Goal: Transaction & Acquisition: Purchase product/service

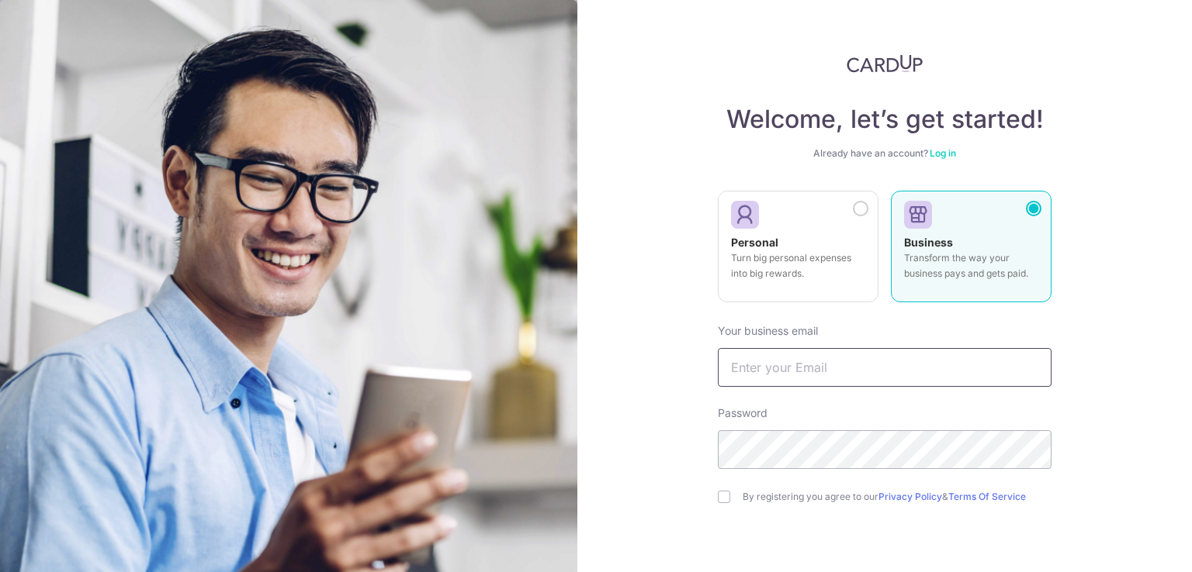
click at [889, 360] on input "text" at bounding box center [885, 367] width 334 height 39
type input "djtan79@gmail.com"
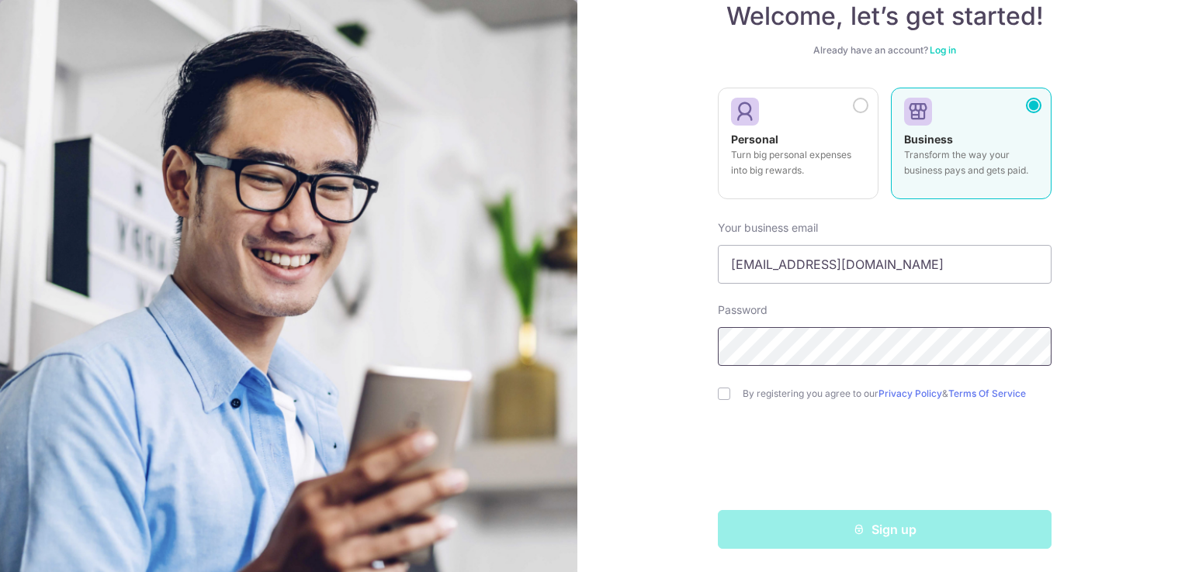
scroll to position [105, 0]
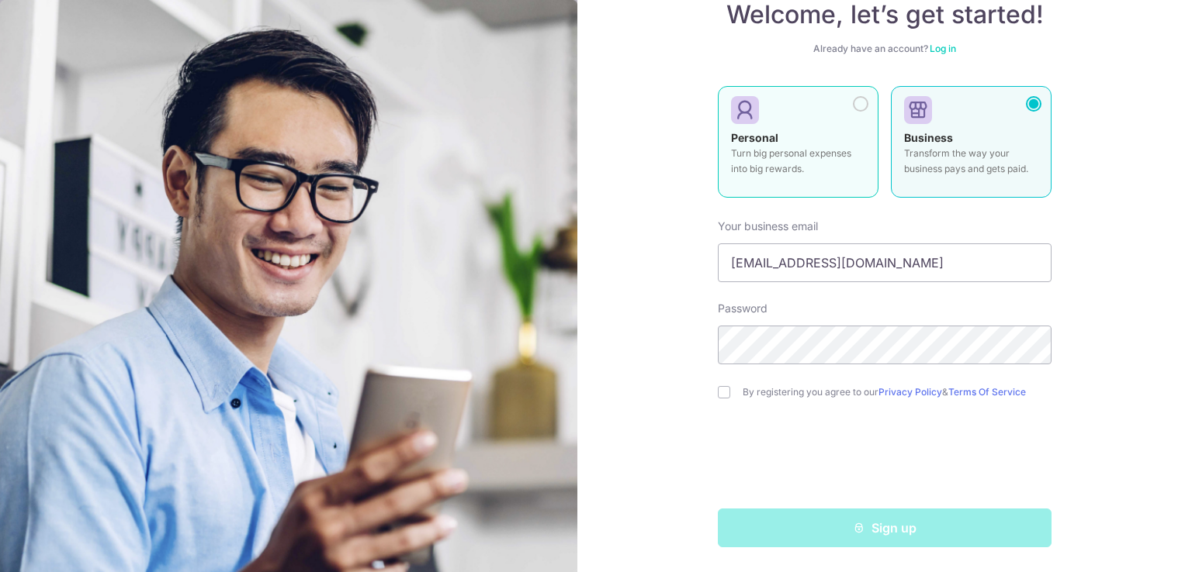
click at [856, 105] on div at bounding box center [861, 104] width 16 height 16
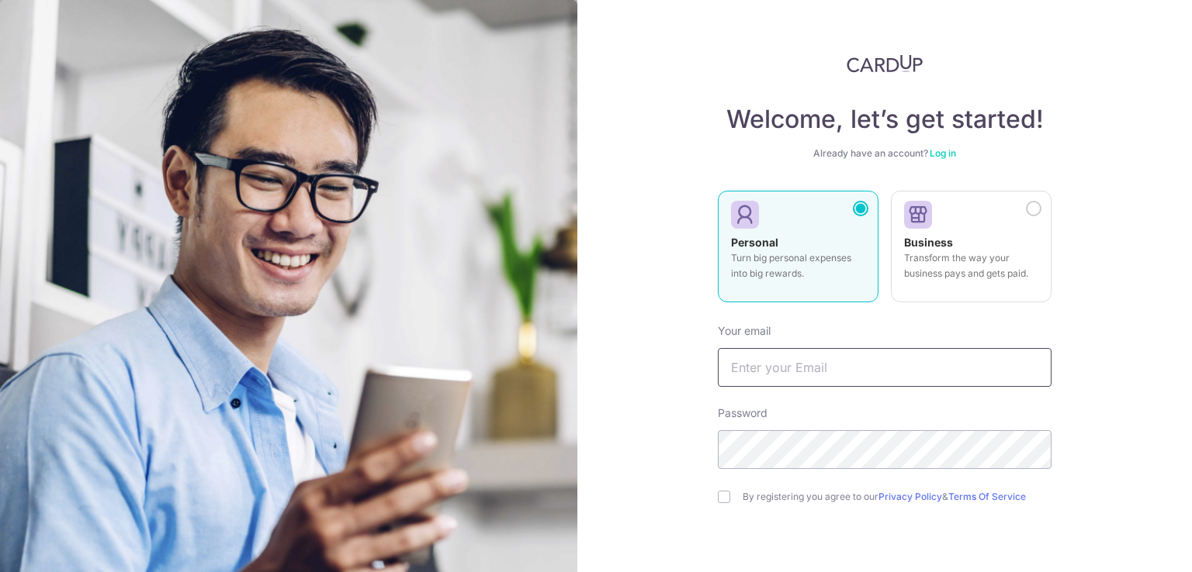
click at [853, 366] on input "text" at bounding box center [885, 367] width 334 height 39
type input "djtan79@gmail.com"
click at [719, 499] on input "checkbox" at bounding box center [724, 497] width 12 height 12
checkbox input "true"
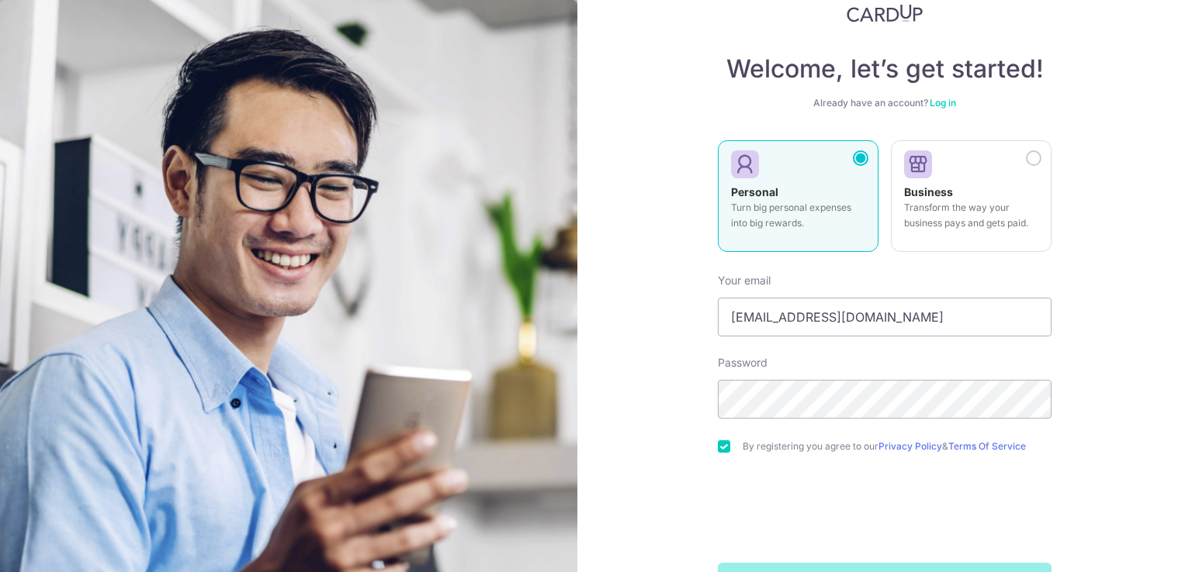
scroll to position [105, 0]
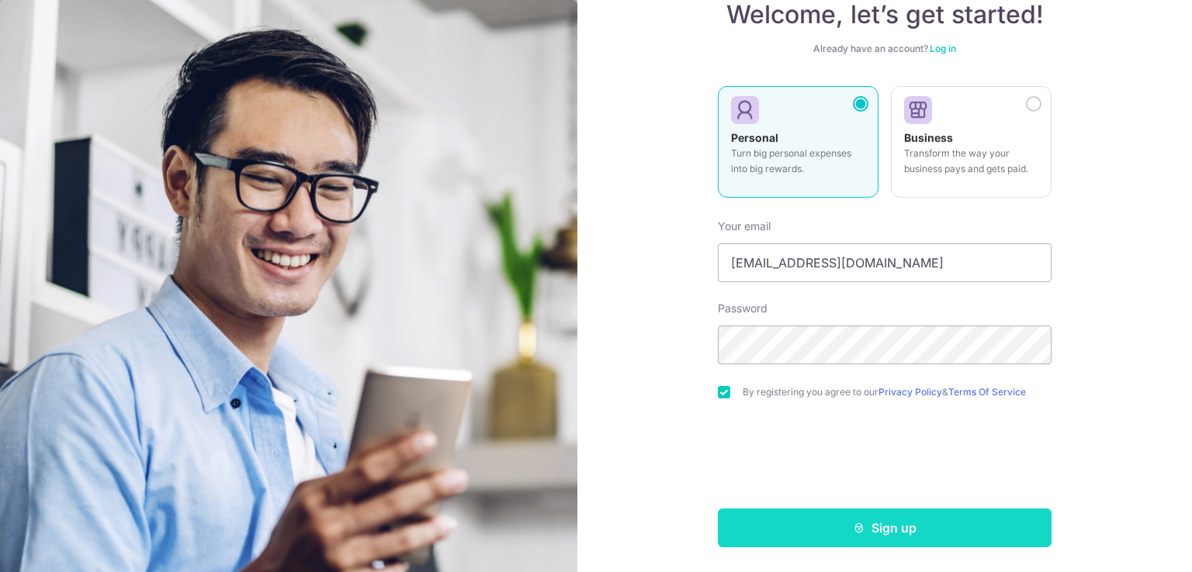
click at [881, 519] on button "Sign up" at bounding box center [885, 528] width 334 height 39
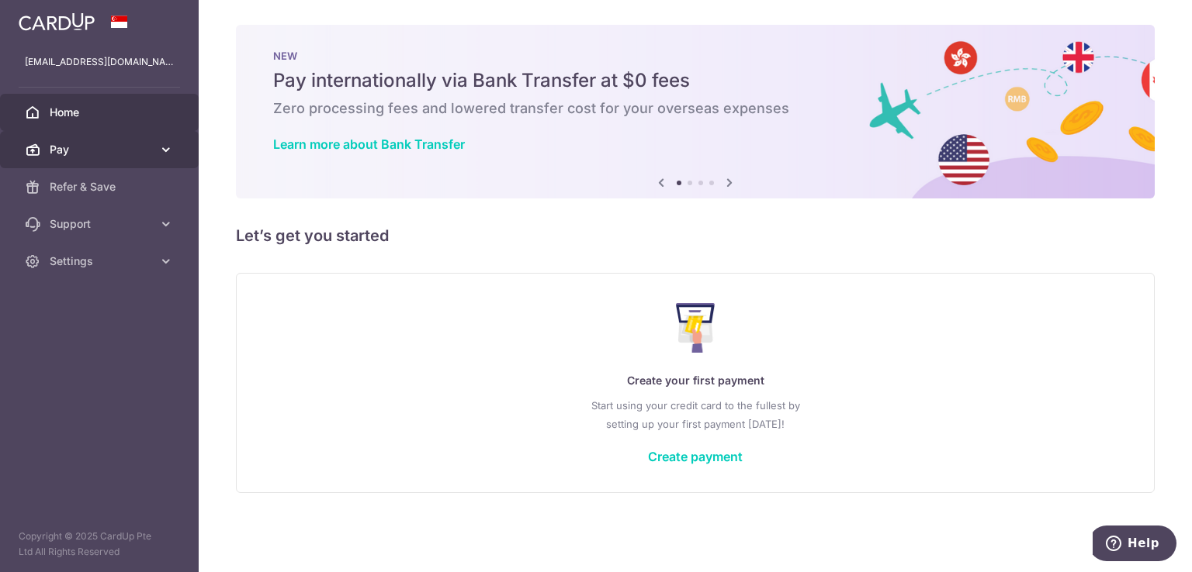
click at [110, 151] on span "Pay" at bounding box center [101, 150] width 102 height 16
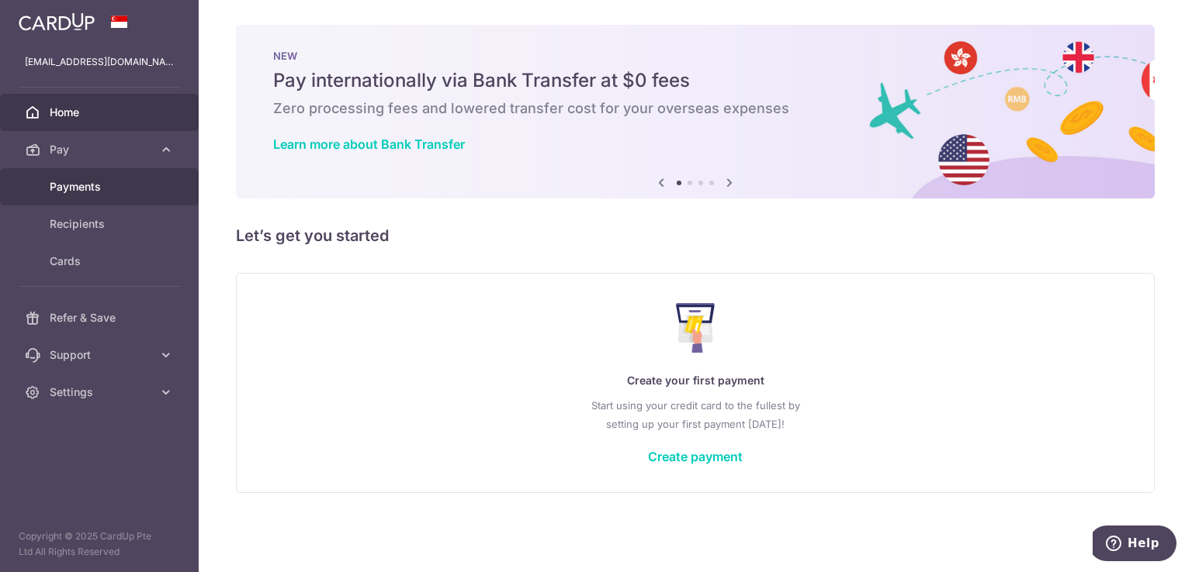
click at [115, 193] on span "Payments" at bounding box center [101, 187] width 102 height 16
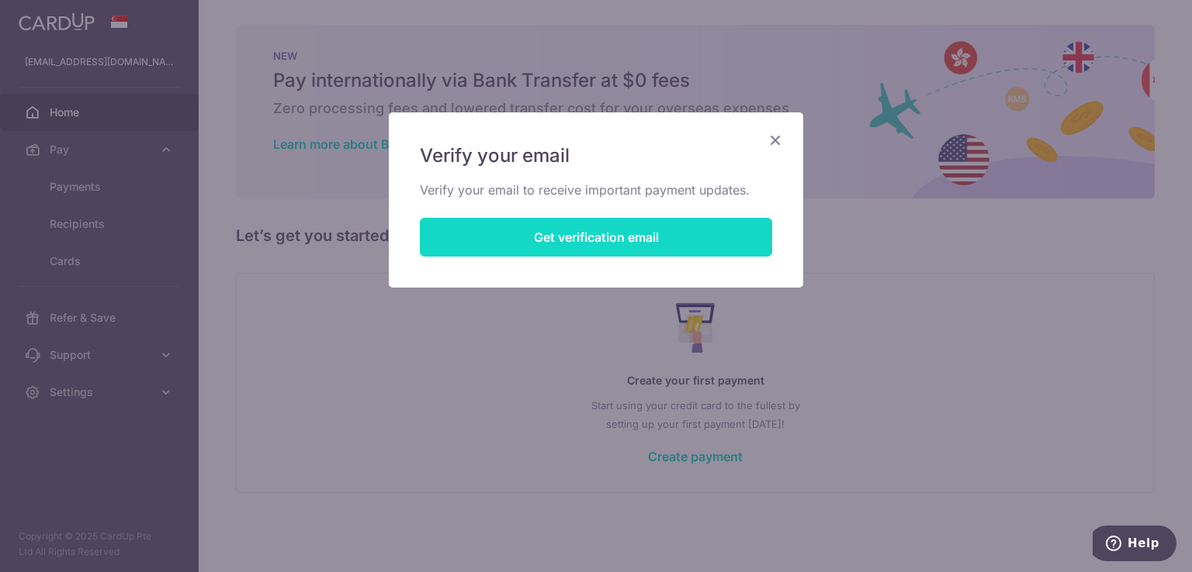
click at [647, 230] on button "Get verification email" at bounding box center [596, 237] width 352 height 39
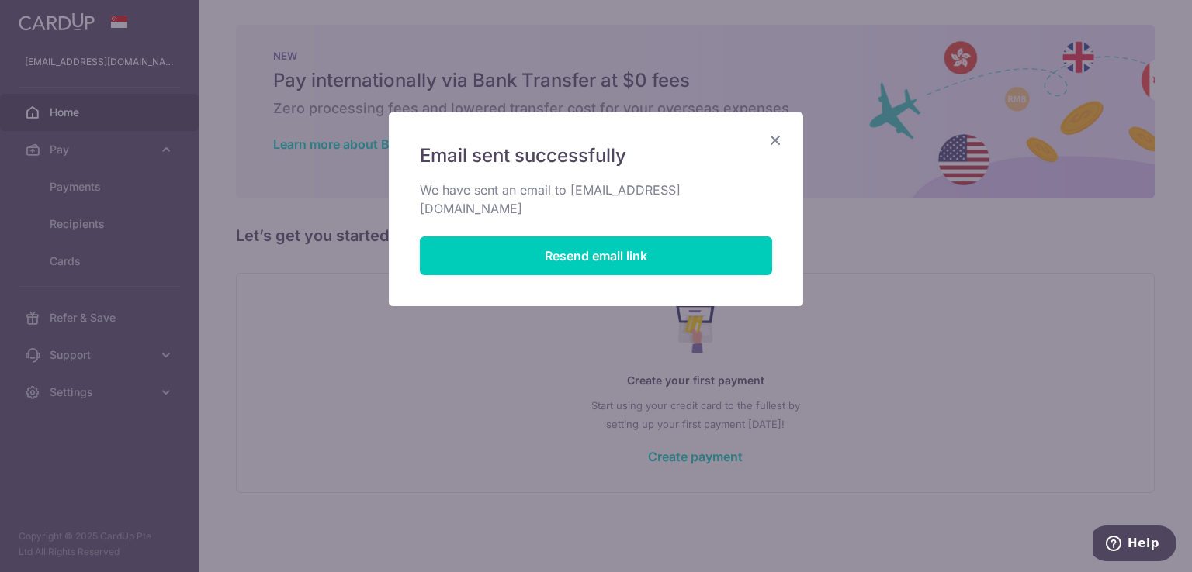
click at [777, 147] on icon "Close" at bounding box center [775, 139] width 19 height 19
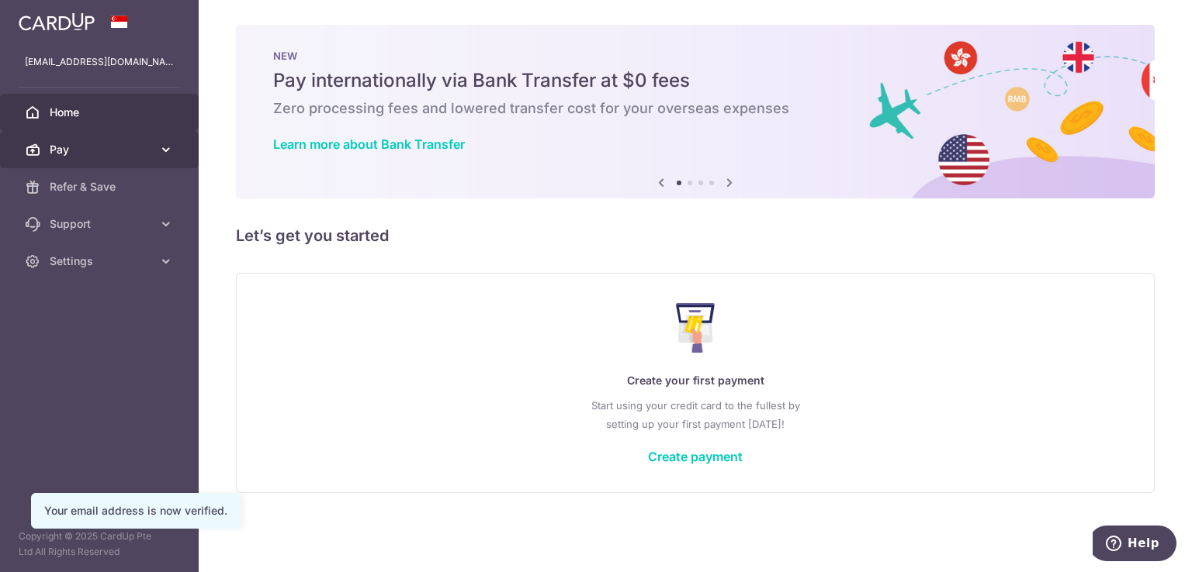
click at [108, 150] on span "Pay" at bounding box center [101, 150] width 102 height 16
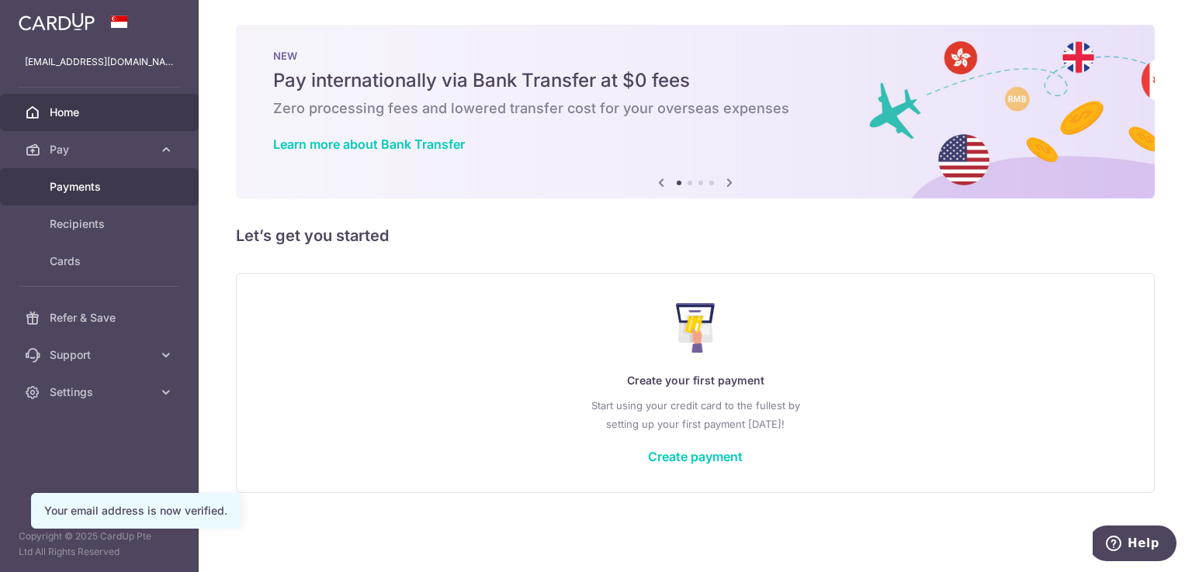
click at [106, 194] on span "Payments" at bounding box center [101, 187] width 102 height 16
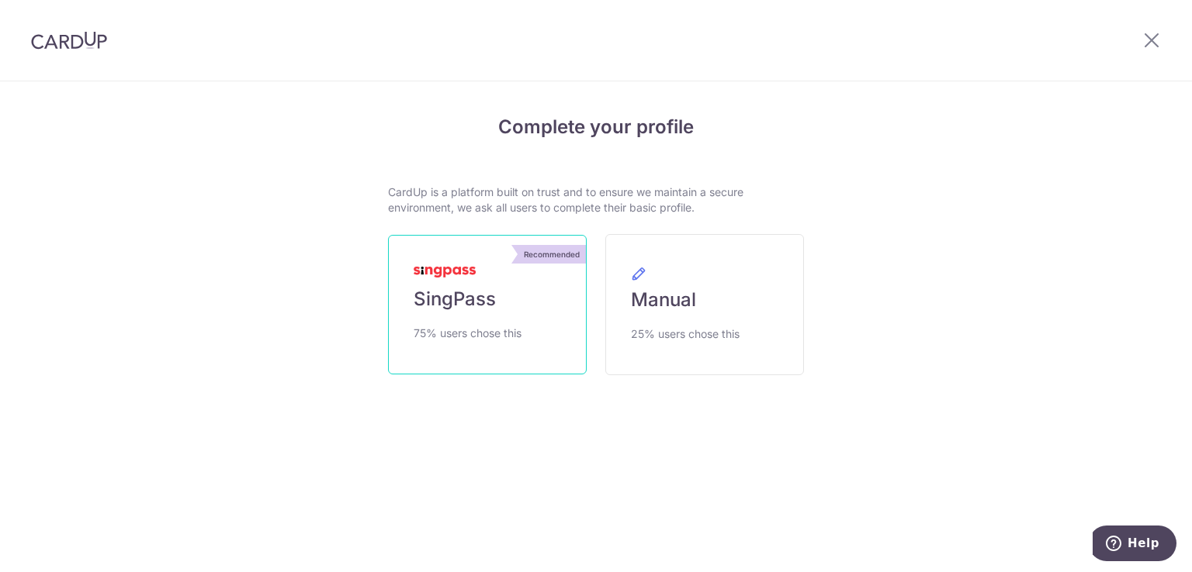
click at [507, 304] on link "Recommended SingPass 75% users chose this" at bounding box center [487, 305] width 199 height 140
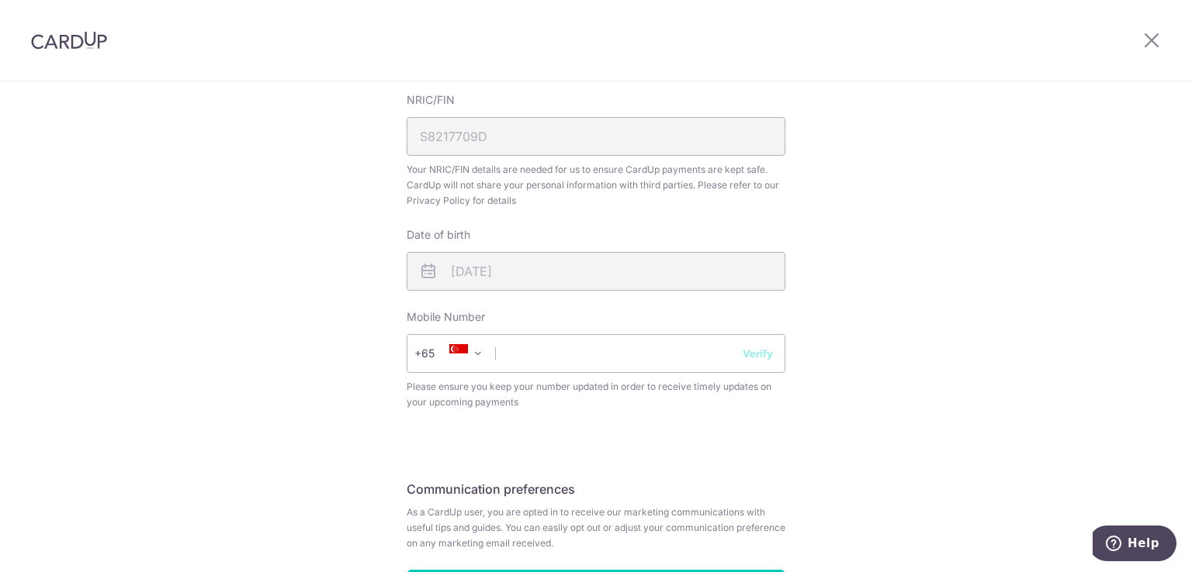
scroll to position [639, 0]
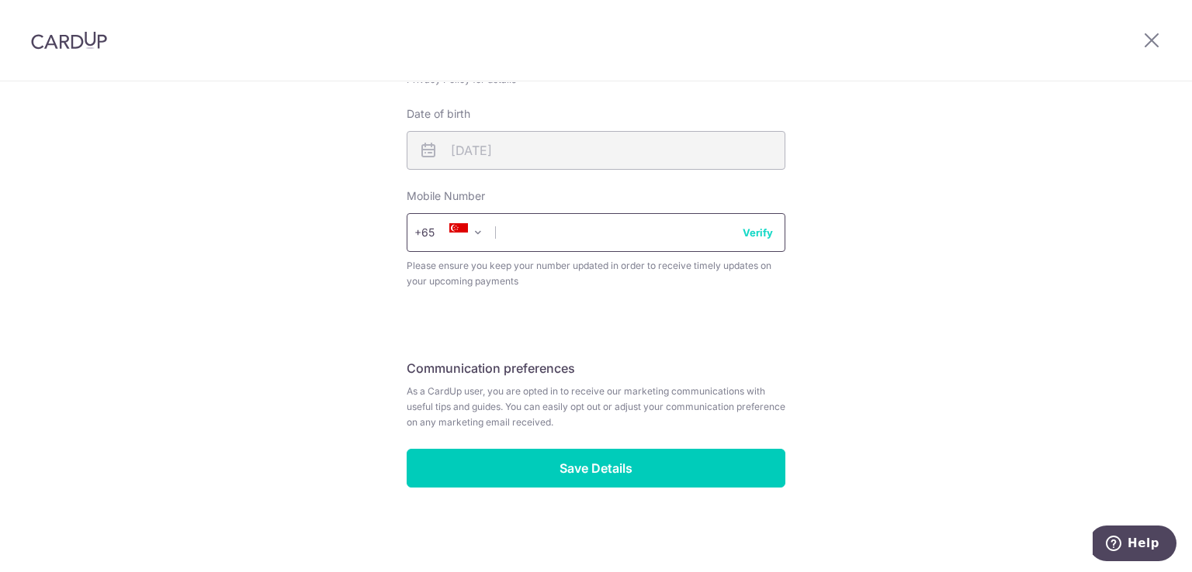
click at [593, 236] on input "text" at bounding box center [595, 232] width 379 height 39
type input "90617537"
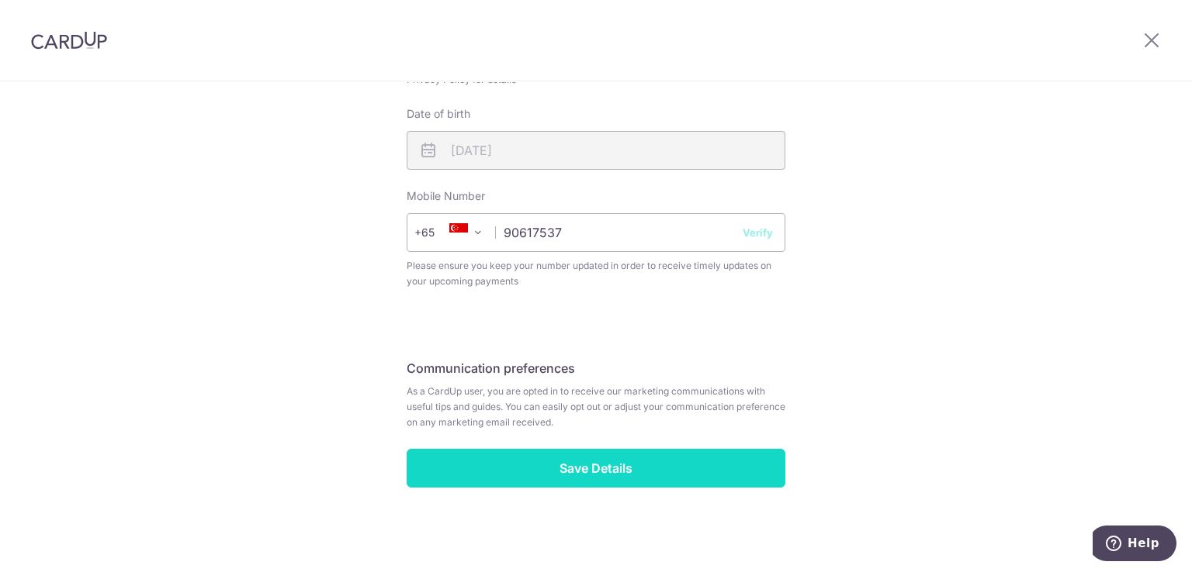
click at [606, 460] on input "Save Details" at bounding box center [595, 468] width 379 height 39
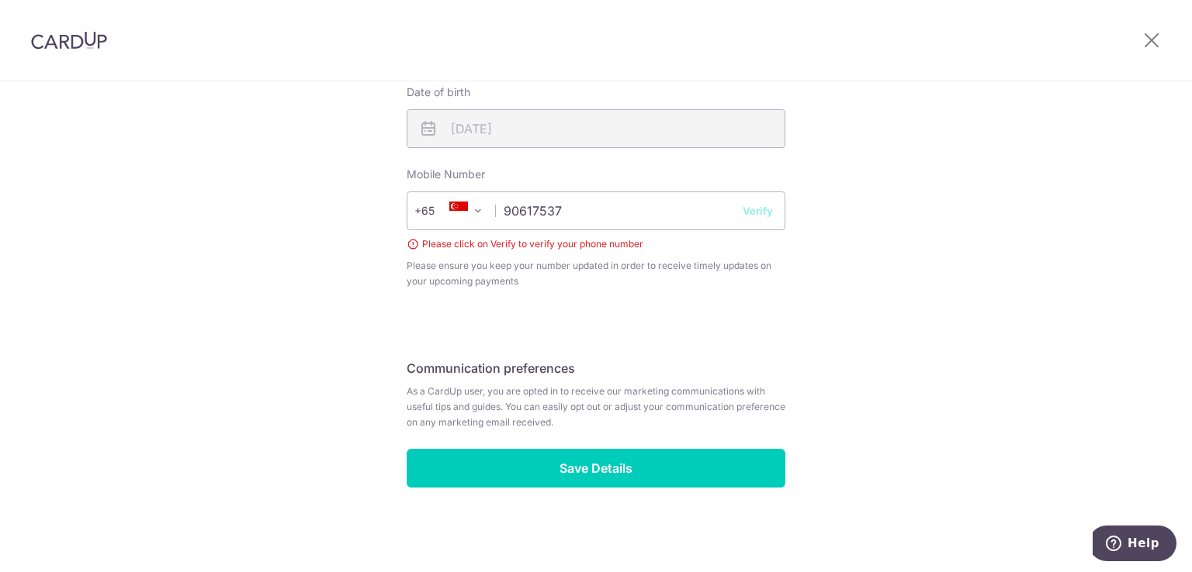
click at [760, 203] on button "Verify" at bounding box center [757, 211] width 30 height 16
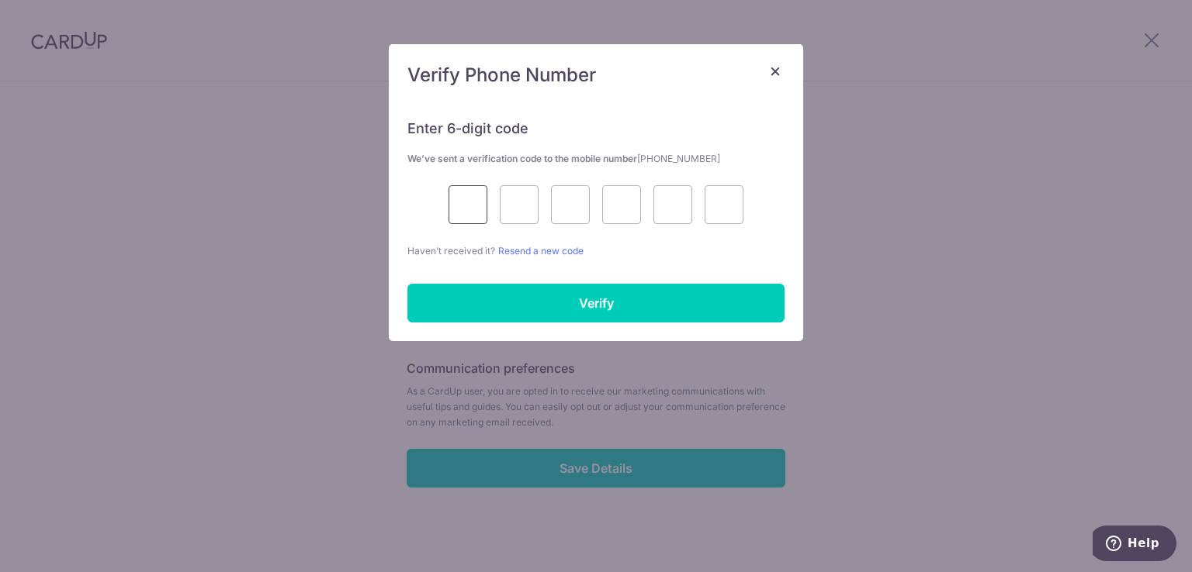
drag, startPoint x: 477, startPoint y: 200, endPoint x: 493, endPoint y: 202, distance: 15.6
click at [477, 200] on input "text" at bounding box center [467, 204] width 39 height 39
type input "9"
type input "6"
type input "0"
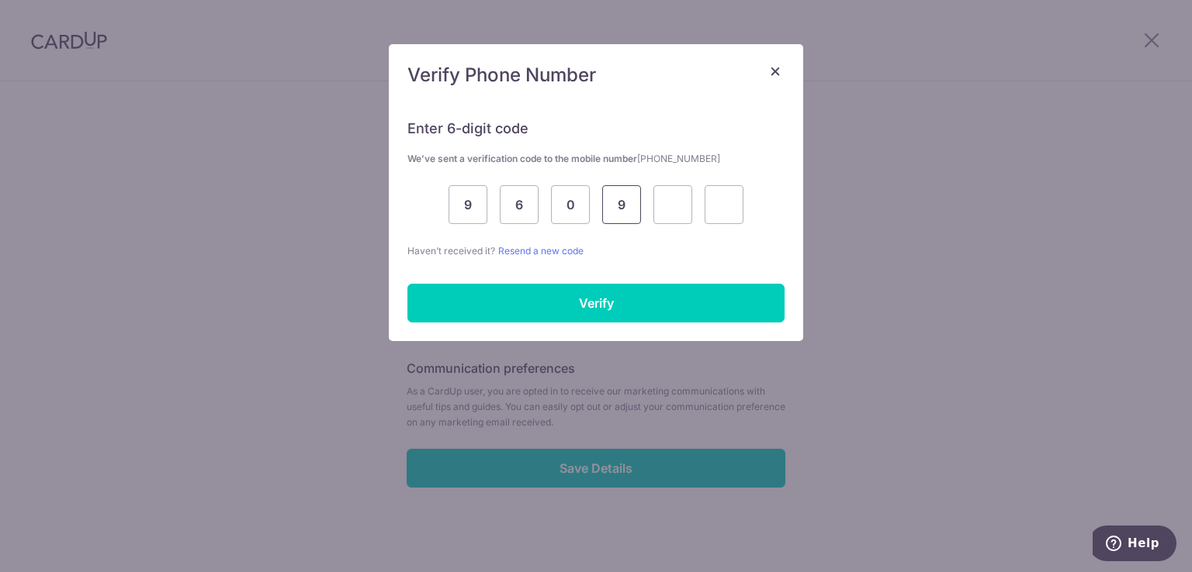
type input "9"
type input "8"
type input "6"
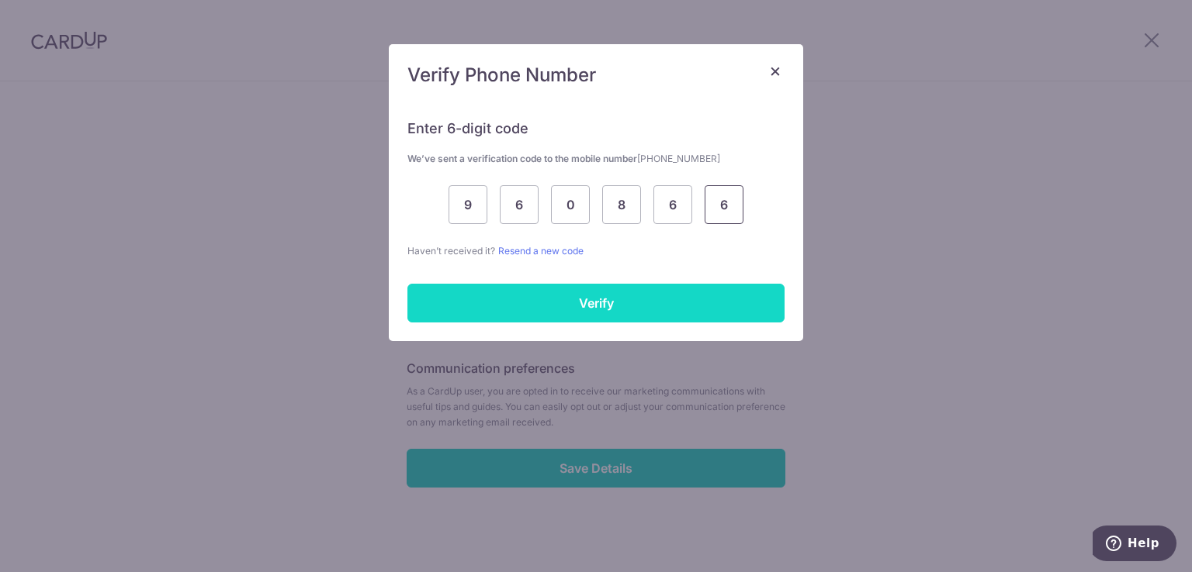
type input "6"
click at [528, 292] on input "Verify" at bounding box center [595, 303] width 377 height 39
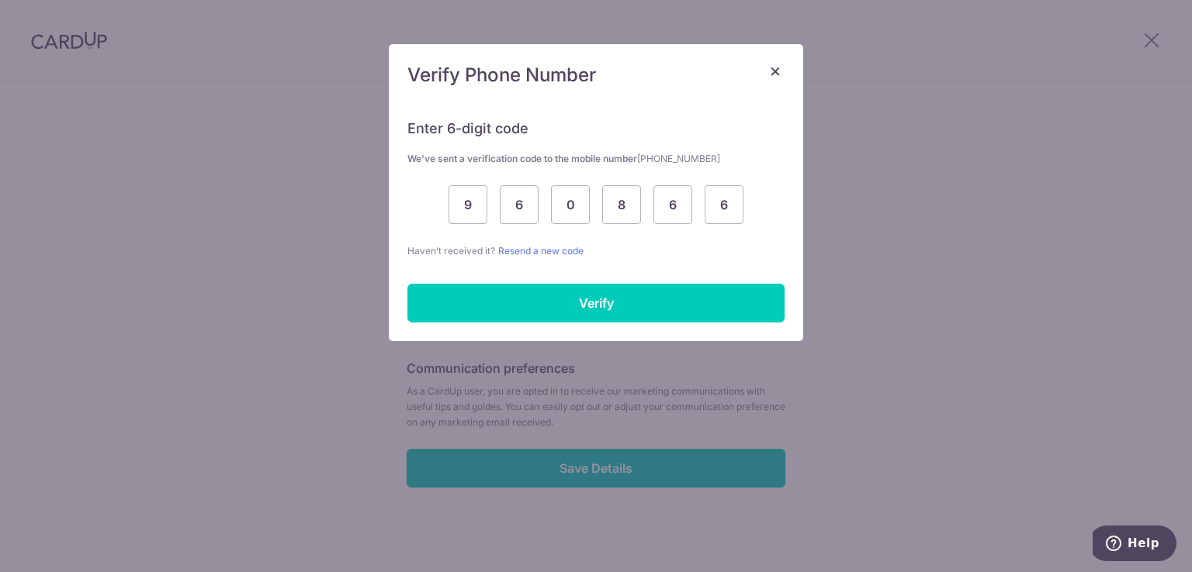
scroll to position [639, 0]
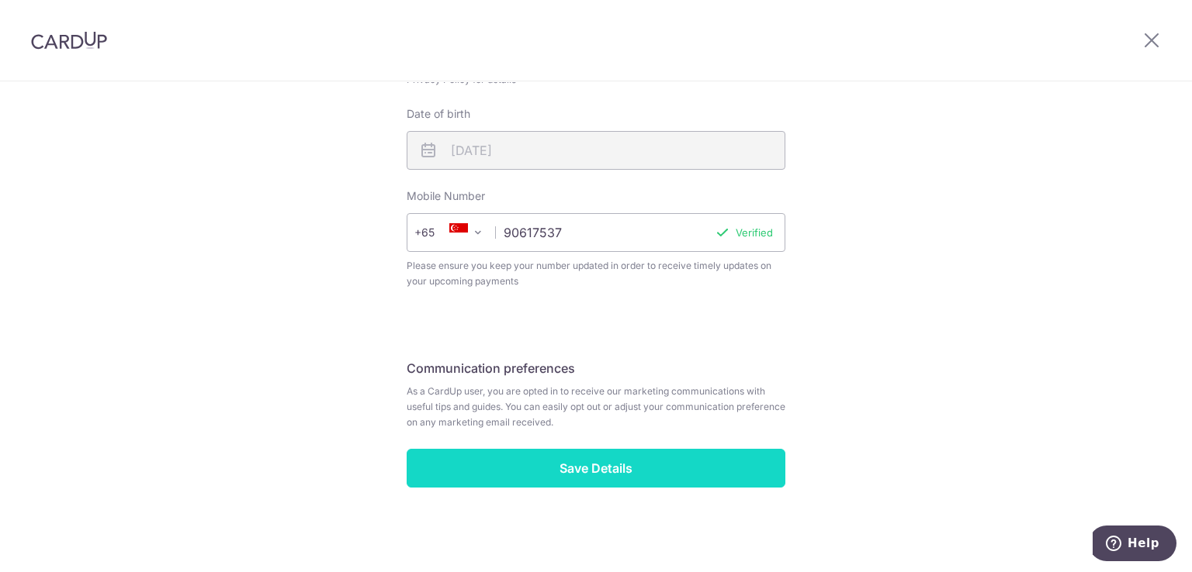
click at [628, 472] on input "Save Details" at bounding box center [595, 468] width 379 height 39
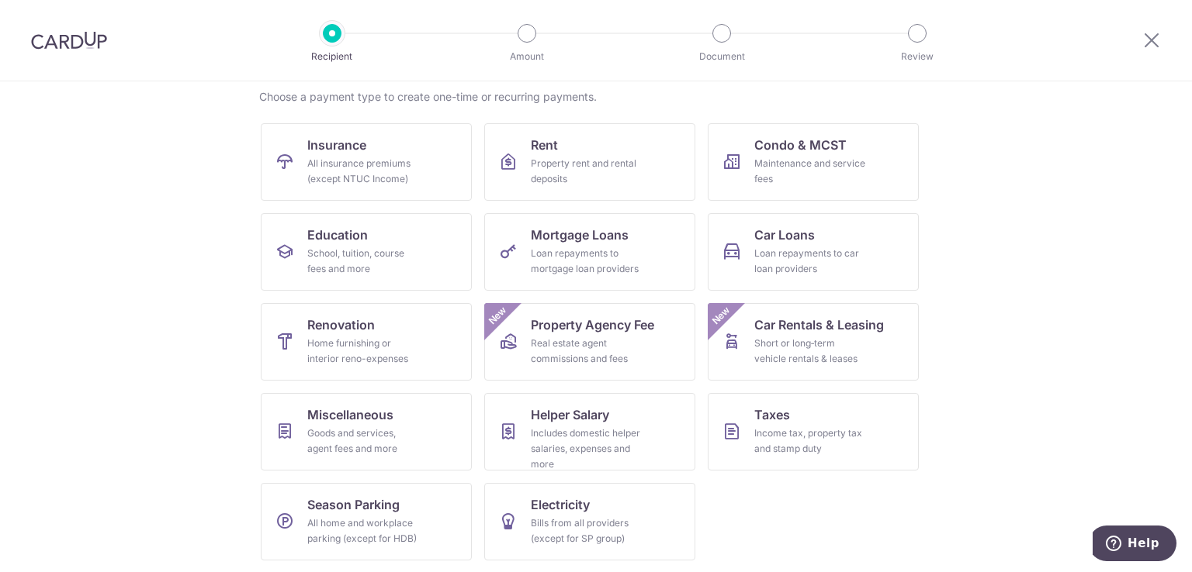
scroll to position [121, 0]
click at [832, 271] on div "Loan repayments to car loan providers" at bounding box center [810, 261] width 112 height 31
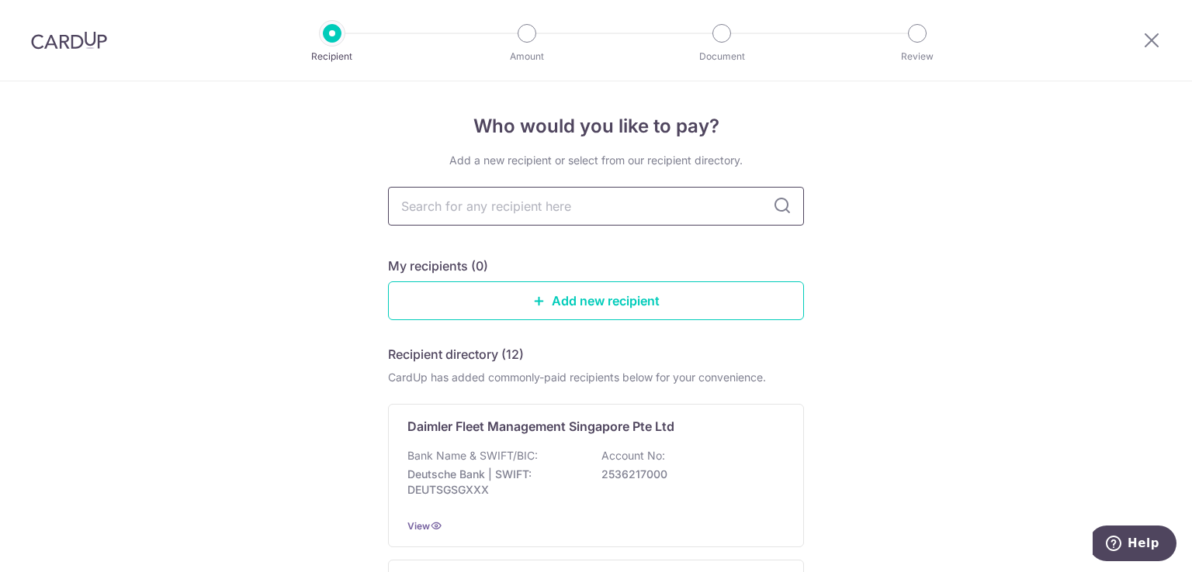
click at [608, 212] on input "text" at bounding box center [596, 206] width 416 height 39
type input "to"
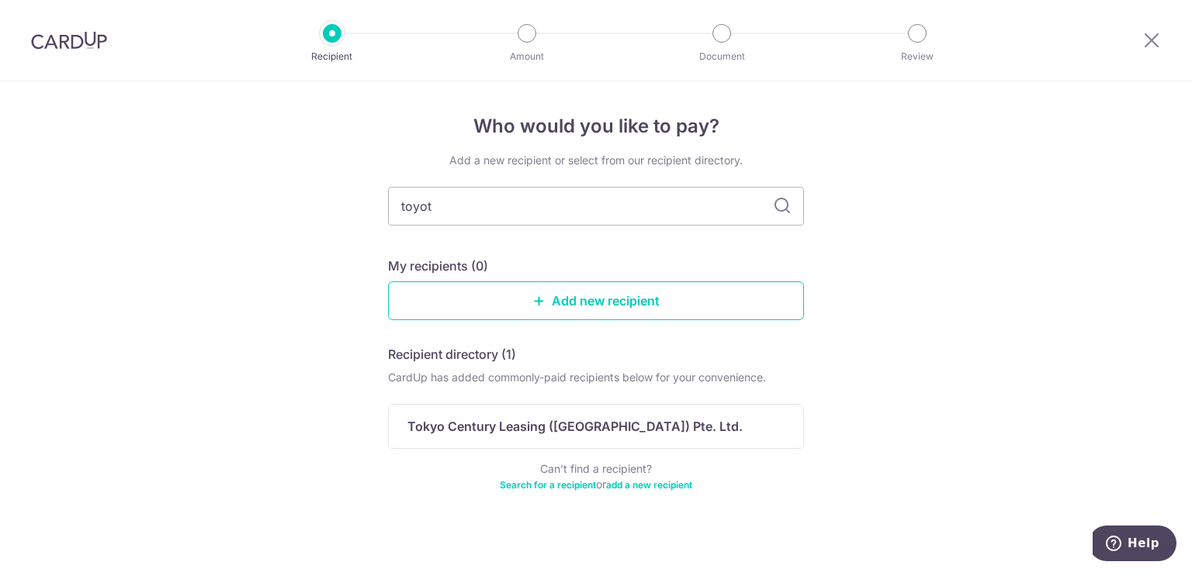
type input "toyota"
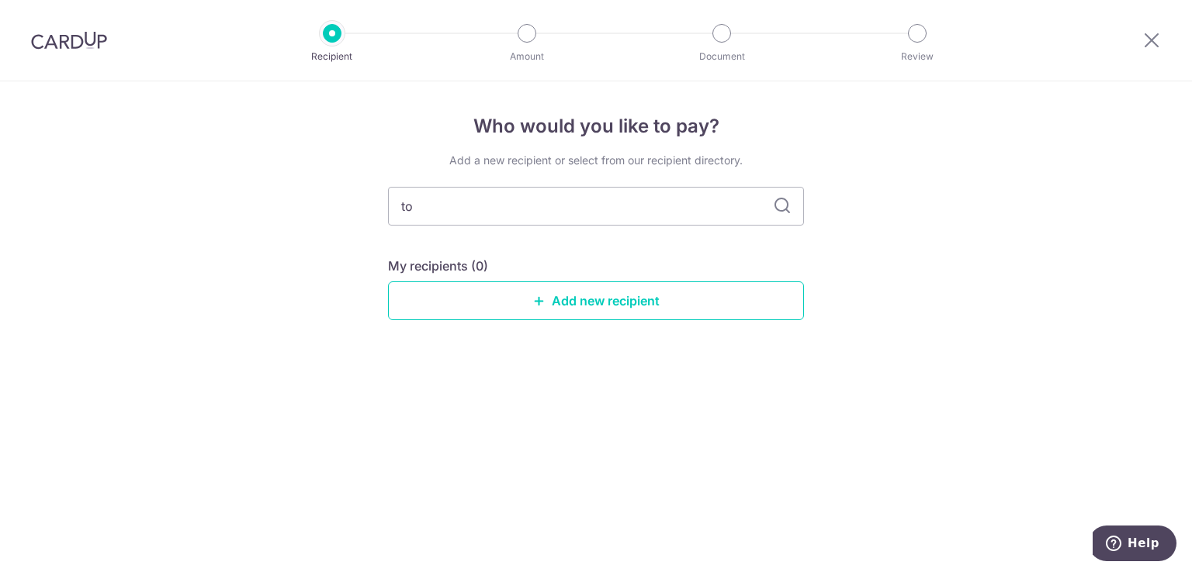
type input "t"
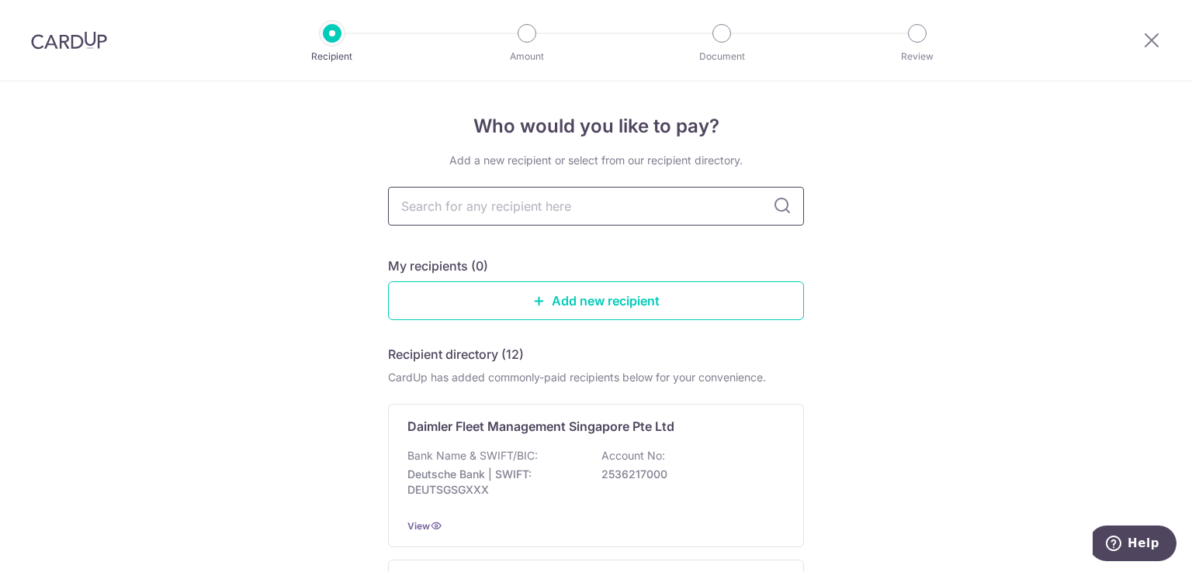
click at [600, 219] on input "text" at bounding box center [596, 206] width 416 height 39
paste input "Toyota Financial"
type input "Toyota Financial"
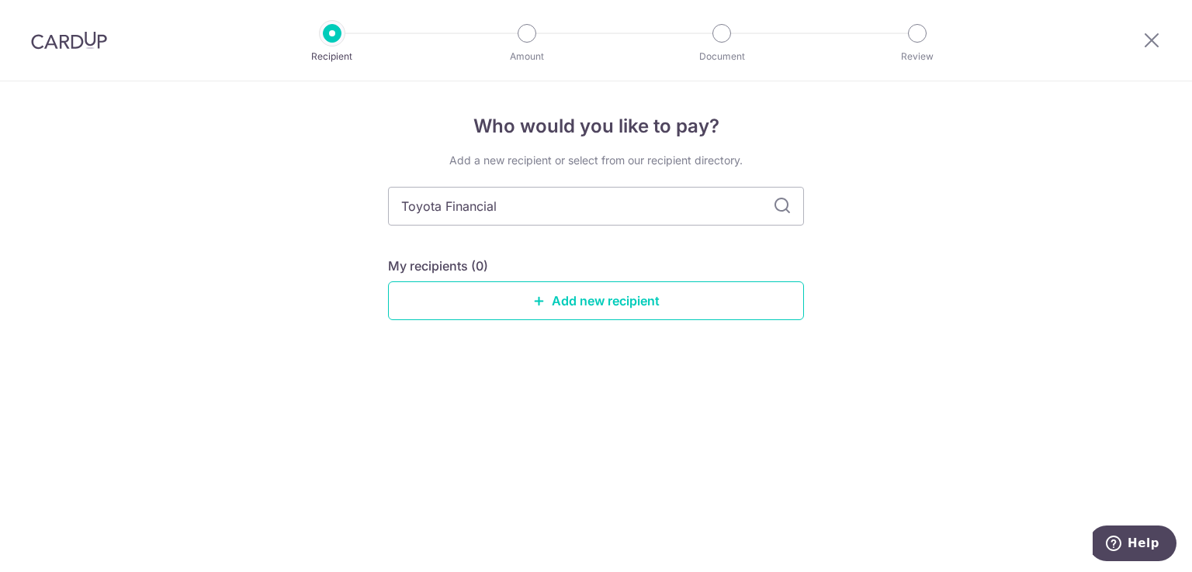
click at [779, 206] on icon at bounding box center [782, 206] width 19 height 19
click at [575, 209] on input "Toyota Financial" at bounding box center [596, 206] width 416 height 39
type input "Toyota Financial"
click at [576, 299] on link "Add new recipient" at bounding box center [596, 301] width 416 height 39
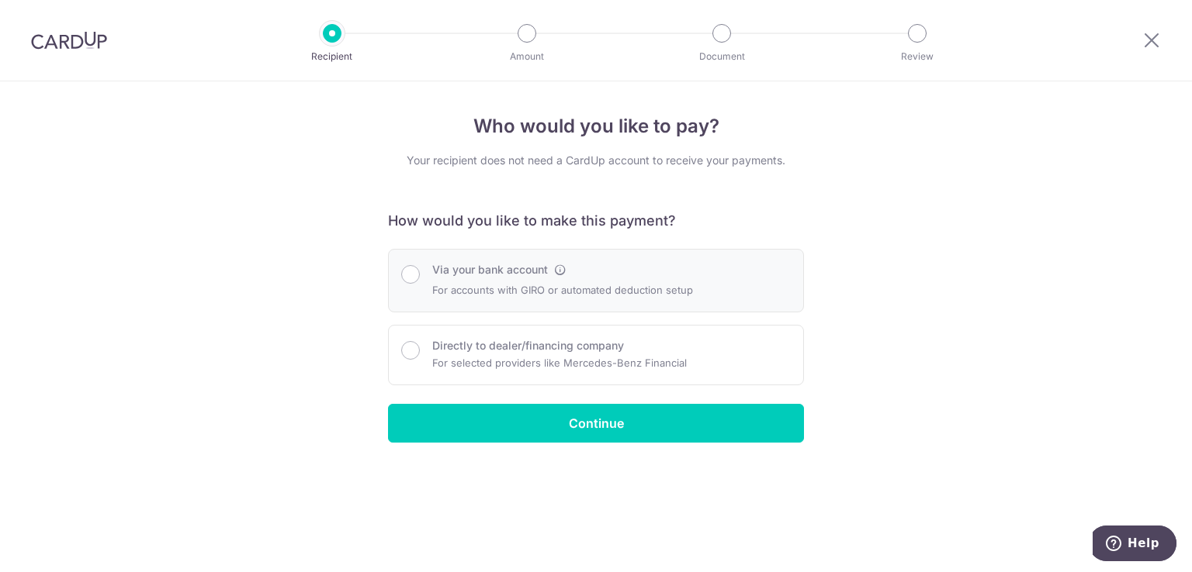
click at [528, 273] on label "Via your bank account" at bounding box center [490, 270] width 116 height 16
click at [420, 273] on input "Via your bank account" at bounding box center [410, 274] width 19 height 19
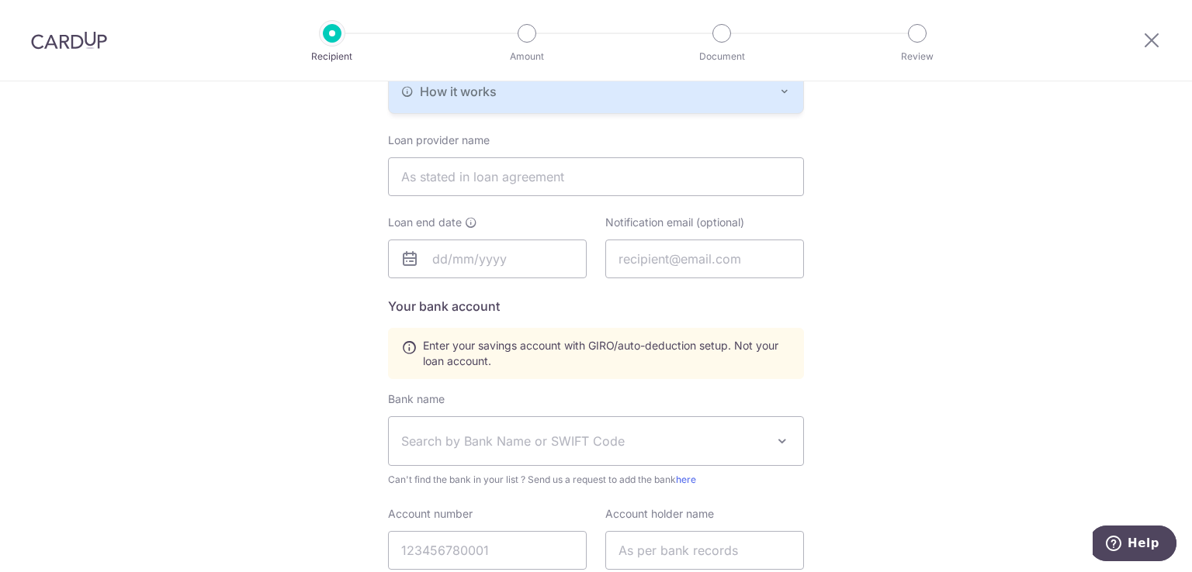
scroll to position [199, 0]
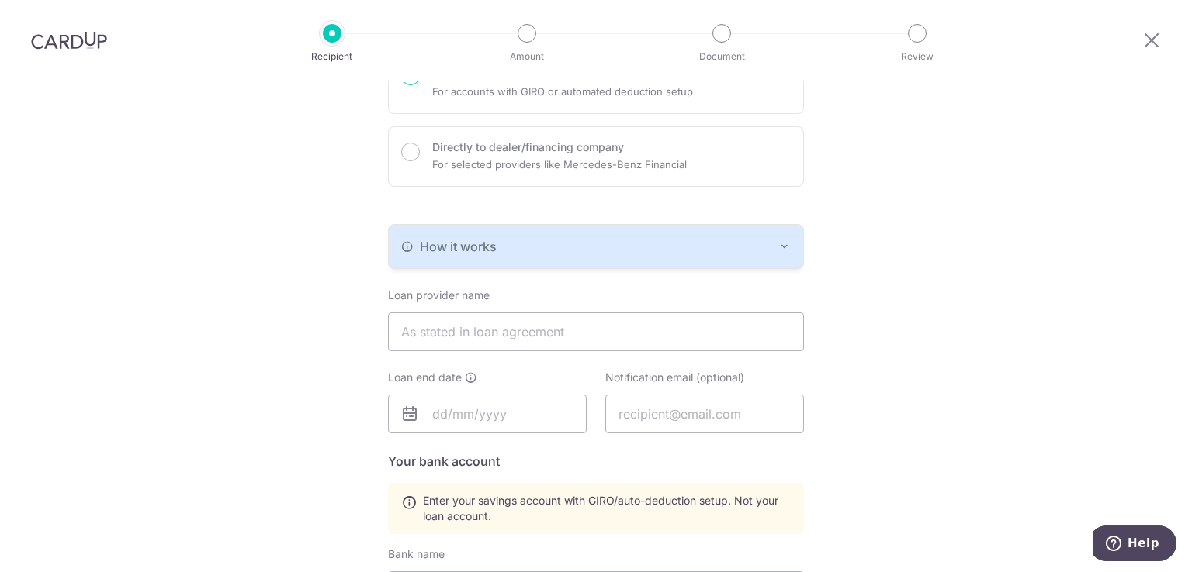
click at [605, 253] on div "How it works" at bounding box center [595, 246] width 389 height 19
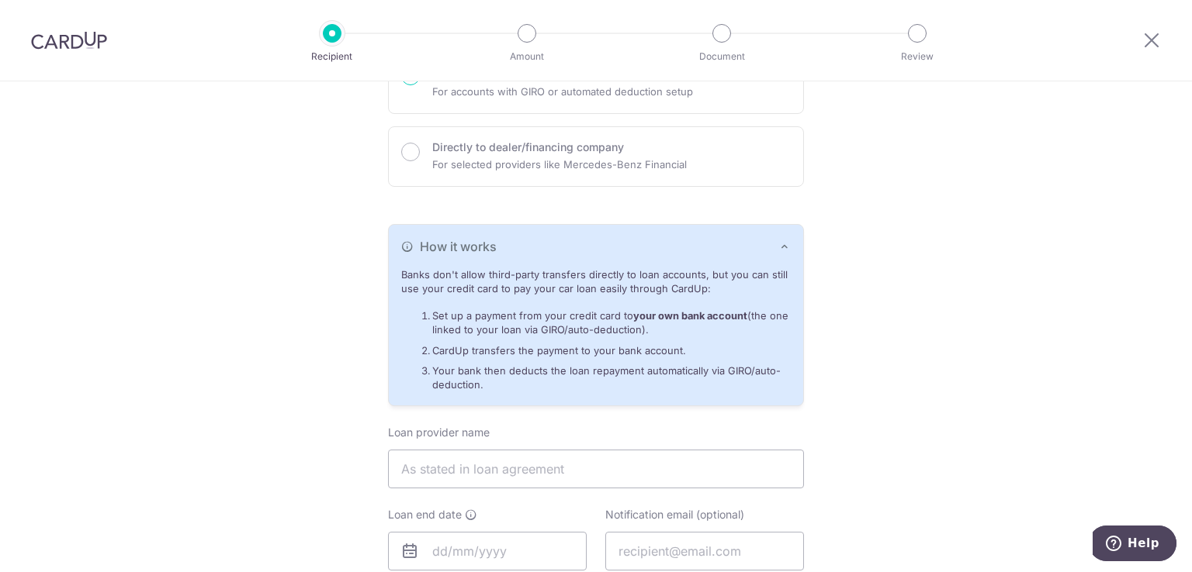
click at [779, 246] on icon "button" at bounding box center [784, 246] width 12 height 12
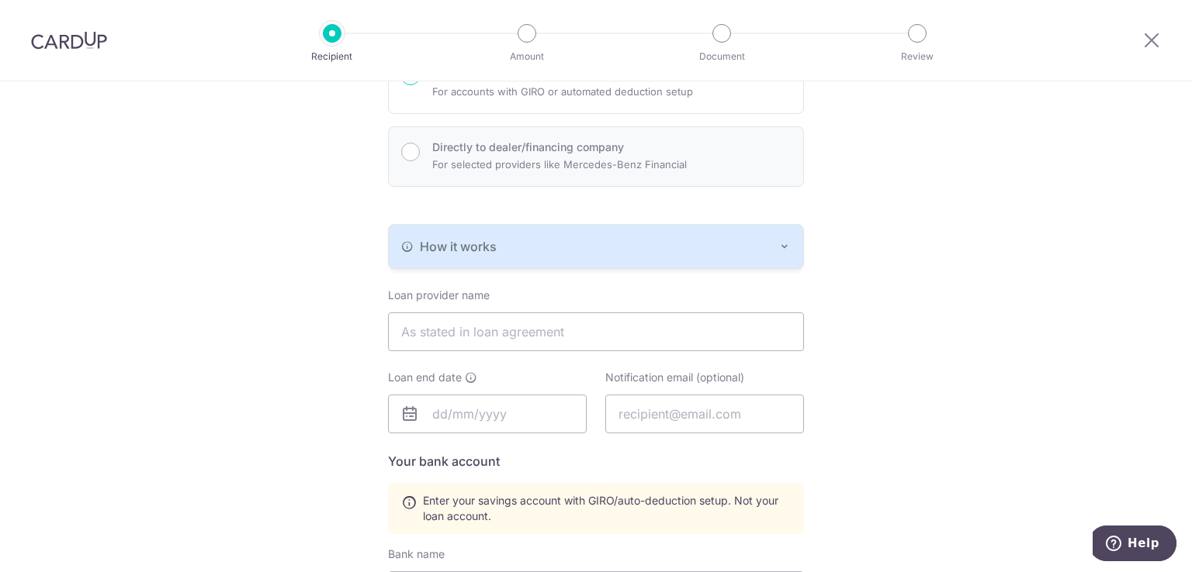
click at [614, 159] on p "For selected providers like Mercedes-Benz Financial" at bounding box center [559, 164] width 254 height 19
radio input "false"
radio input "true"
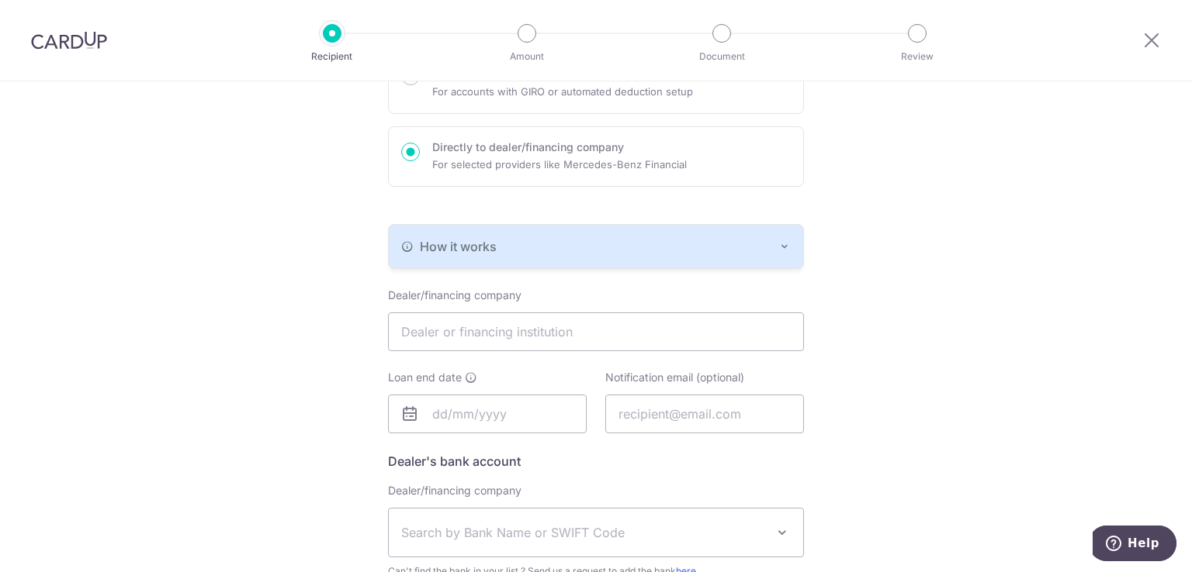
click at [726, 246] on div "How it works" at bounding box center [595, 246] width 389 height 19
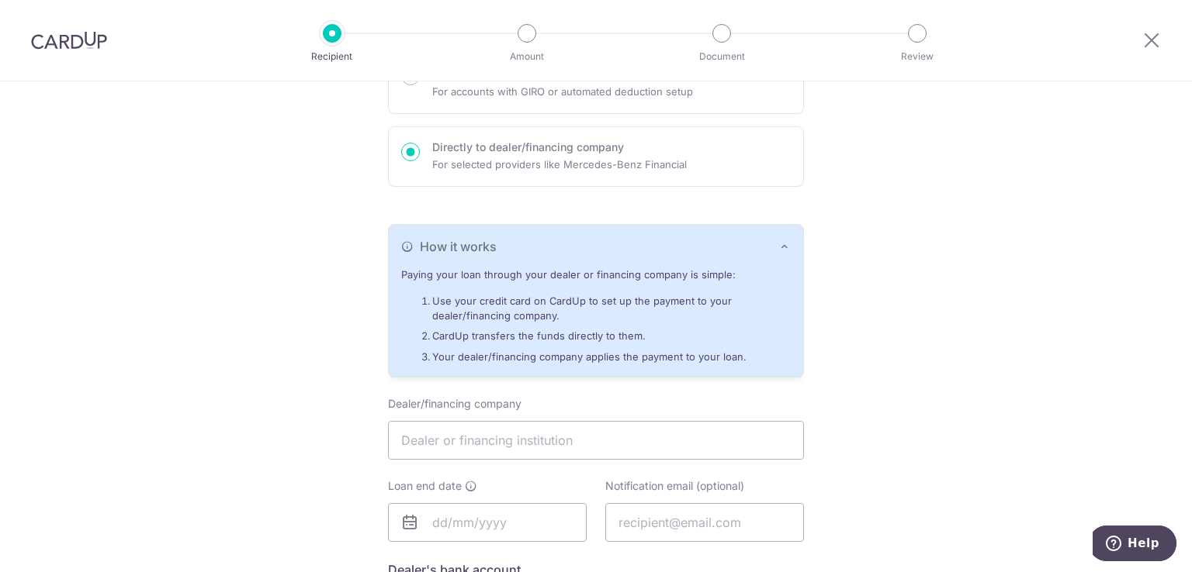
click at [726, 246] on div "How it works" at bounding box center [595, 246] width 389 height 19
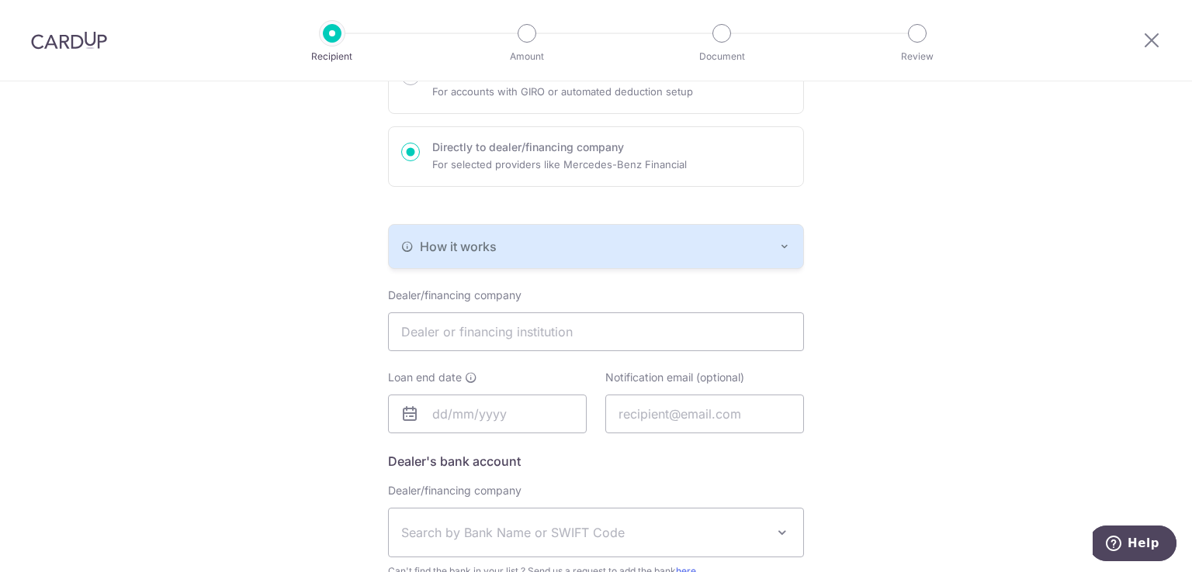
click at [929, 177] on div "Who would you like to pay? Your recipient does not need a CardUp account to rec…" at bounding box center [596, 334] width 1192 height 903
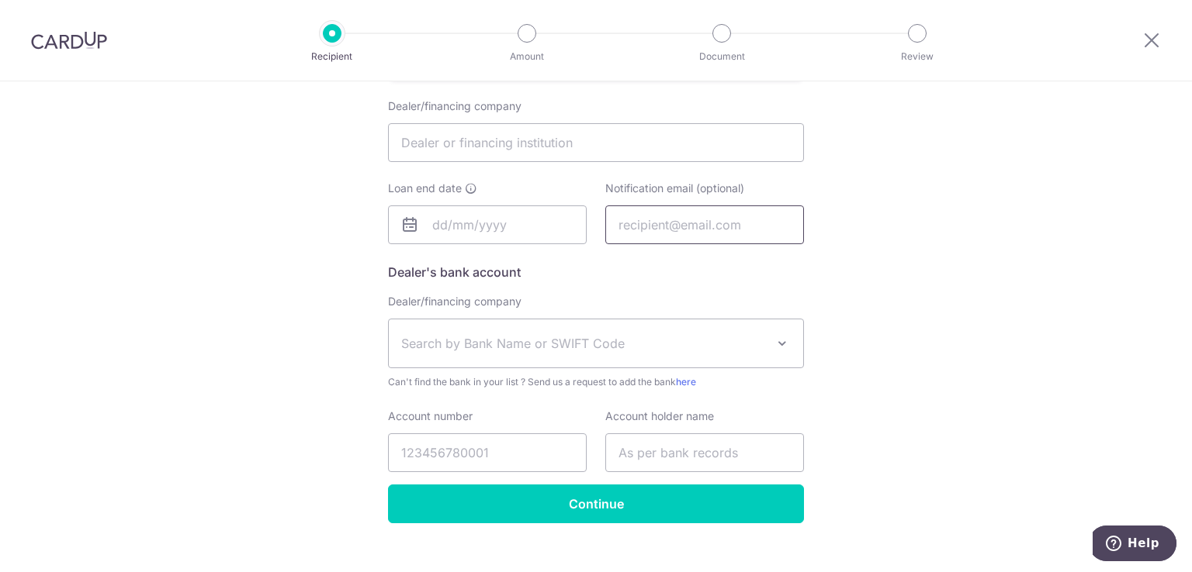
scroll to position [410, 0]
